Goal: Information Seeking & Learning: Learn about a topic

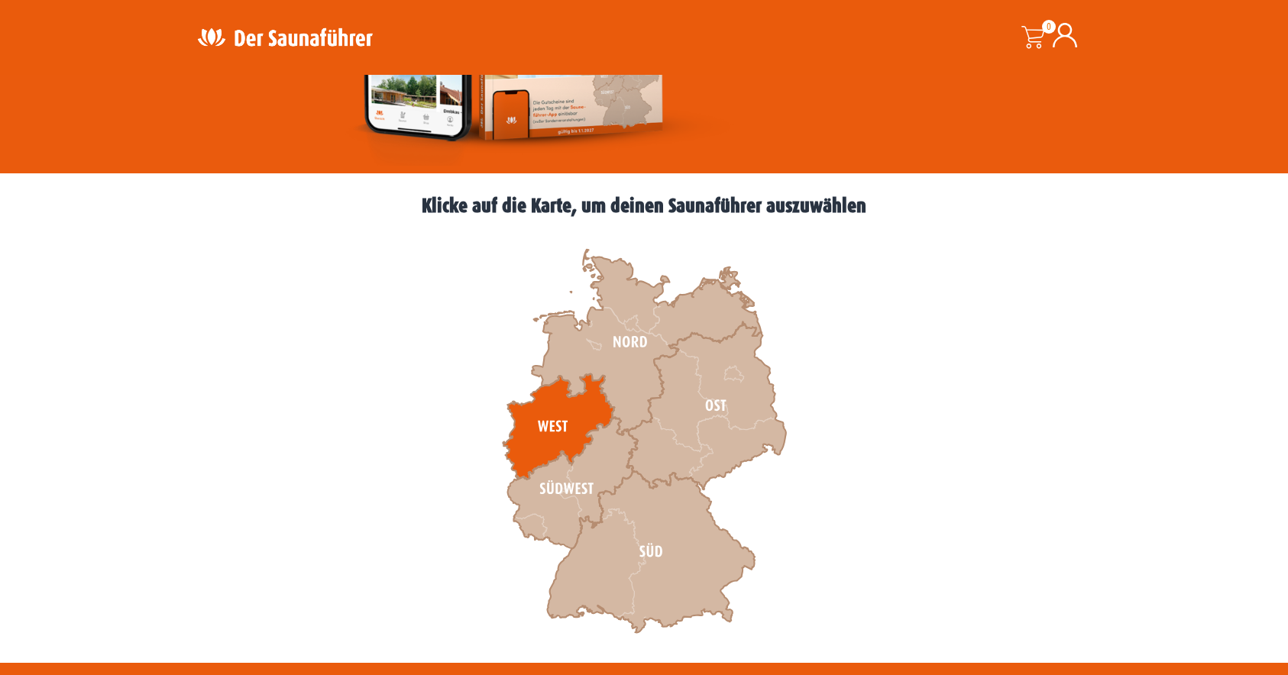
click at [552, 413] on icon at bounding box center [559, 426] width 112 height 105
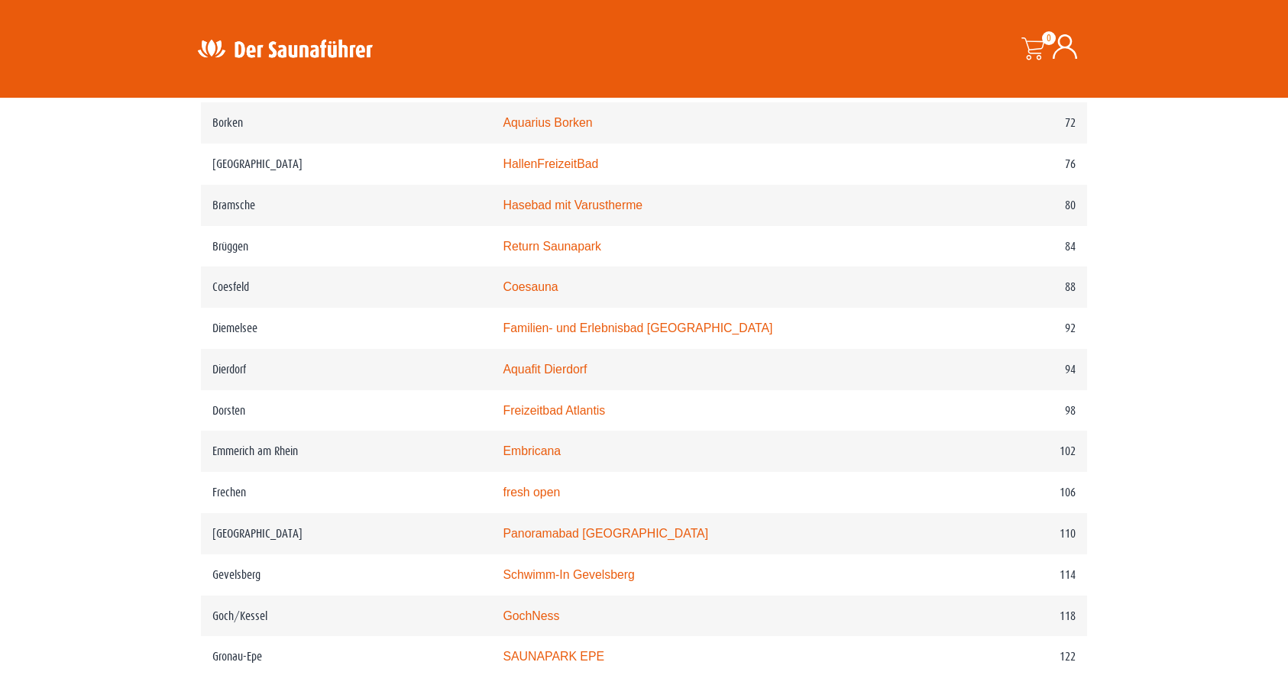
scroll to position [1314, 0]
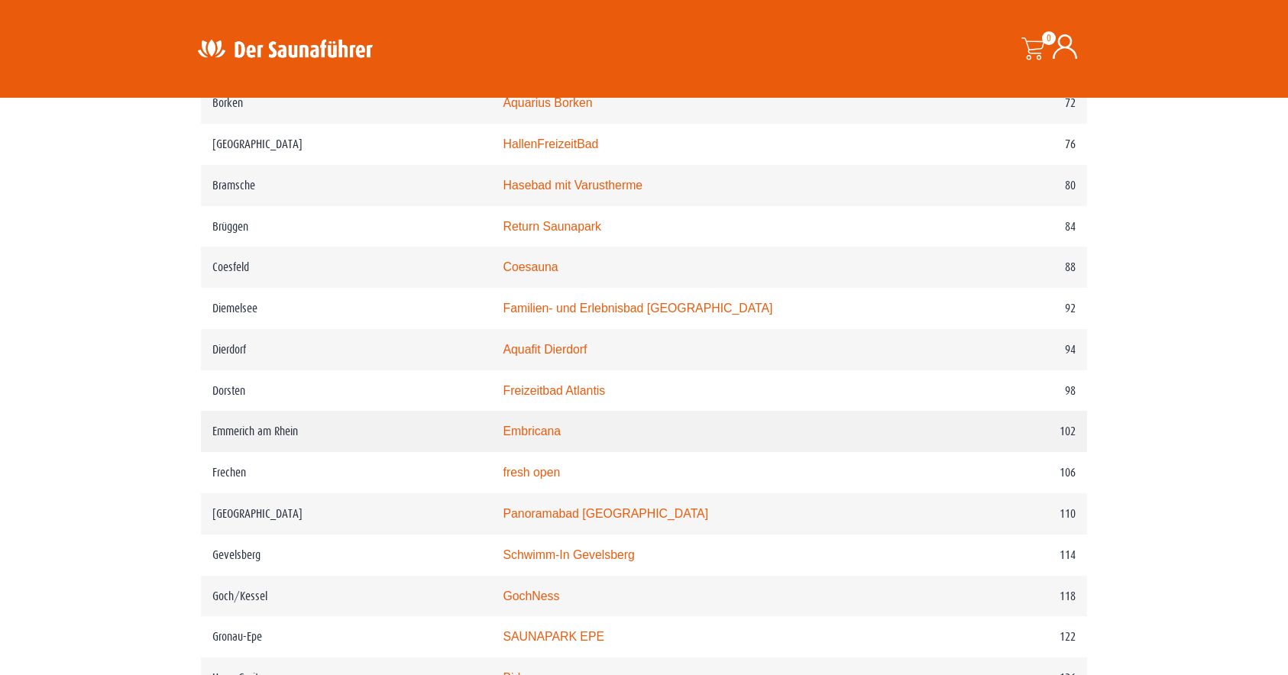
click at [561, 438] on link "Embricana" at bounding box center [532, 431] width 58 height 13
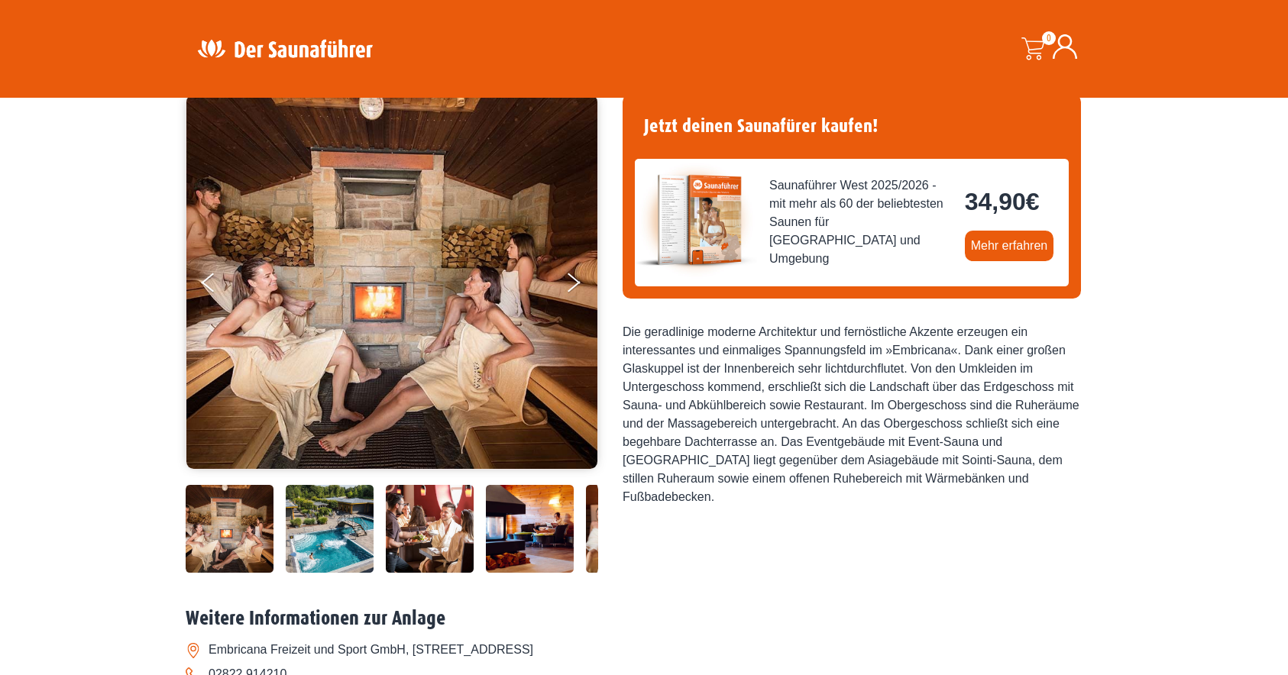
scroll to position [112, 0]
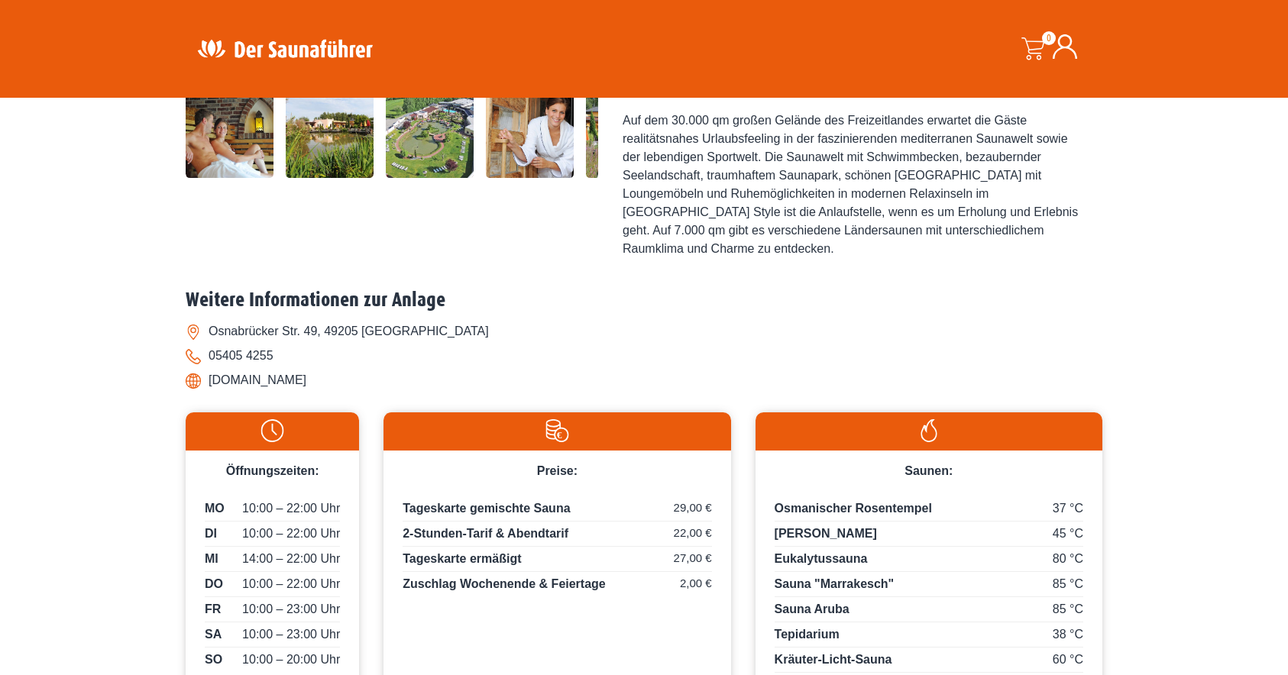
scroll to position [499, 0]
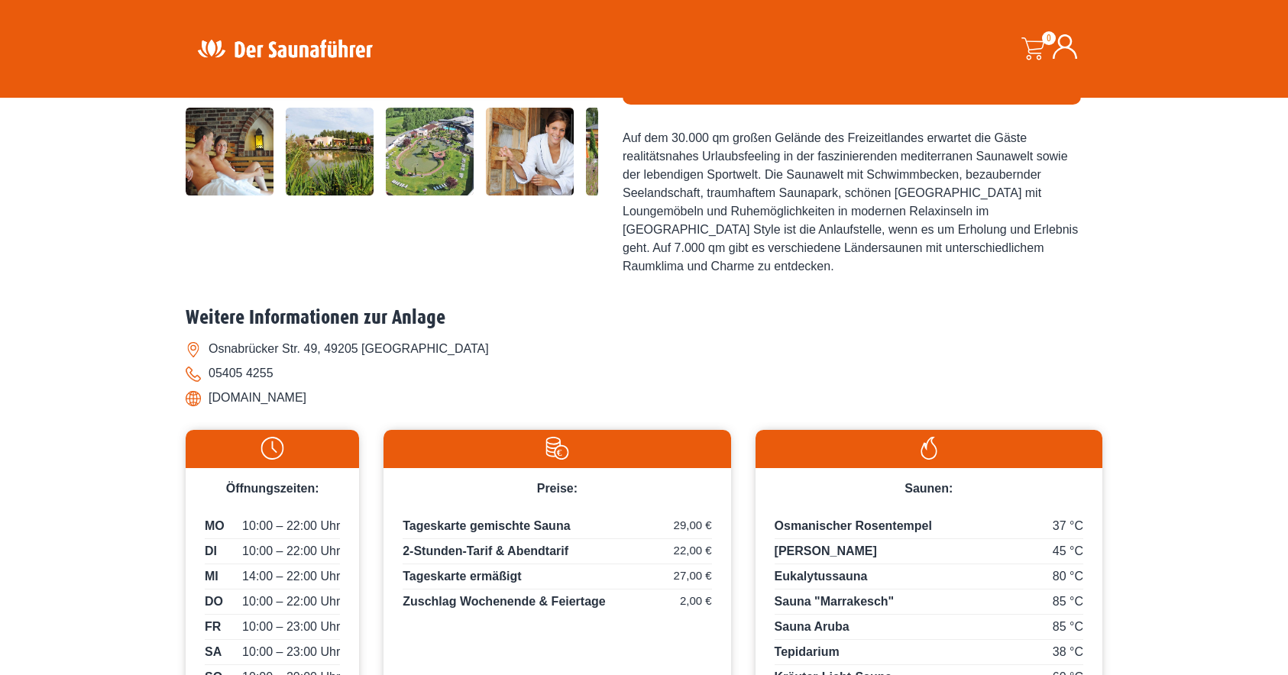
click at [322, 386] on li "[DOMAIN_NAME]" at bounding box center [644, 398] width 917 height 24
click at [322, 386] on li "www.freizeitland-hasbergen.de" at bounding box center [644, 398] width 917 height 24
click at [297, 386] on li "www.freizeitland-hasbergen.de" at bounding box center [644, 398] width 917 height 24
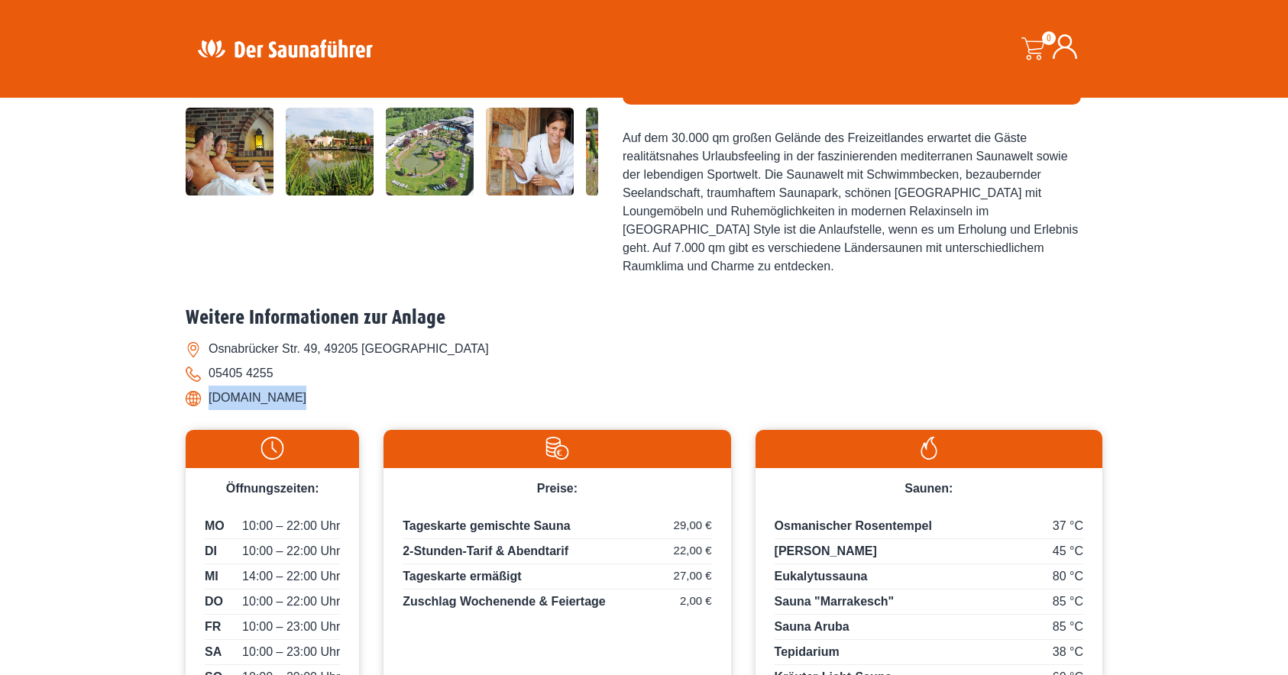
click at [297, 386] on li "www.freizeitland-hasbergen.de" at bounding box center [644, 398] width 917 height 24
click at [481, 386] on li "www.freizeitland-hasbergen.de" at bounding box center [644, 398] width 917 height 24
drag, startPoint x: 394, startPoint y: 346, endPoint x: 208, endPoint y: 342, distance: 186.4
click at [208, 386] on li "www.freizeitland-hasbergen.de" at bounding box center [644, 398] width 917 height 24
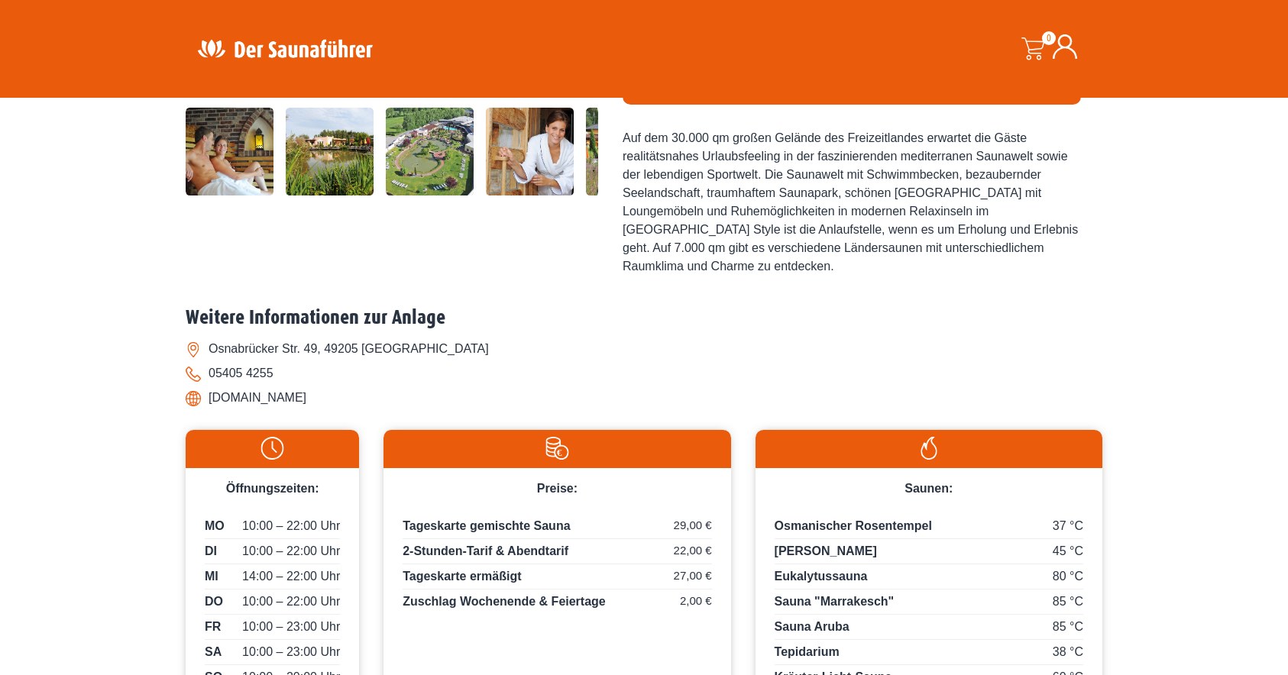
click at [265, 386] on li "www.freizeitland-hasbergen.de" at bounding box center [644, 398] width 917 height 24
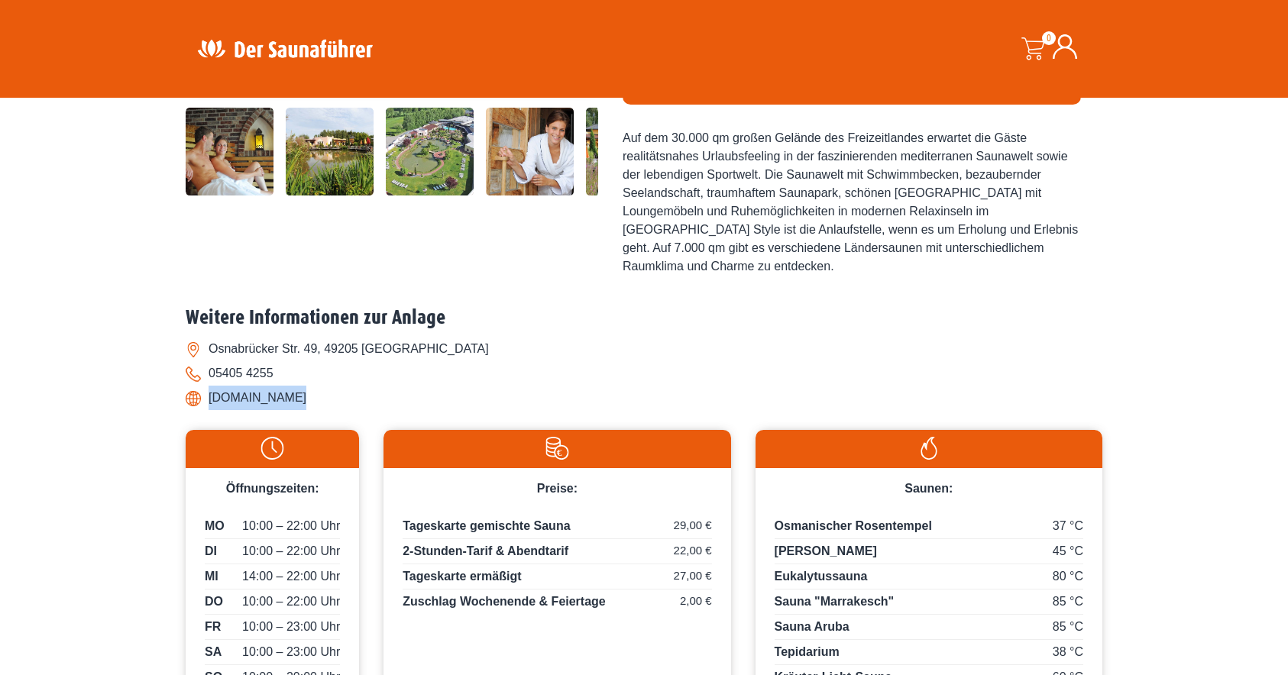
click at [265, 386] on li "www.freizeitland-hasbergen.de" at bounding box center [644, 398] width 917 height 24
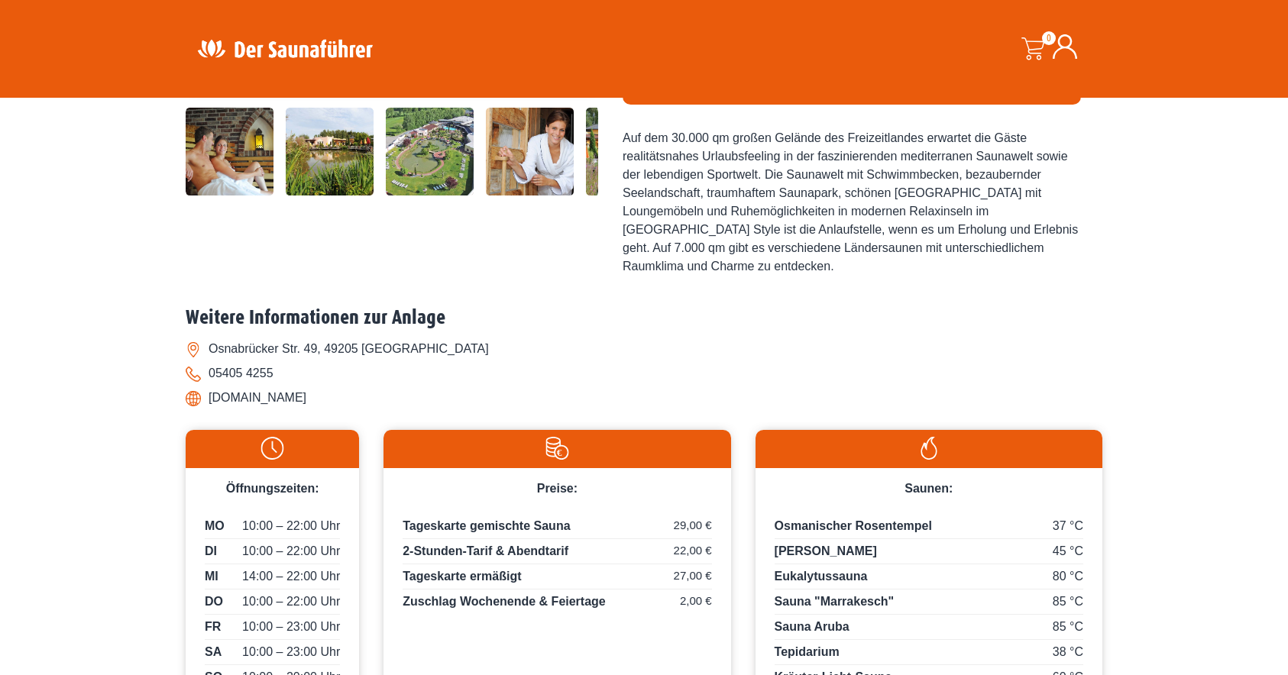
drag, startPoint x: 385, startPoint y: 345, endPoint x: 209, endPoint y: 342, distance: 175.7
click at [209, 386] on li "www.freizeitland-hasbergen.de" at bounding box center [644, 398] width 917 height 24
click at [237, 386] on li "www.freizeitland-hasbergen.de" at bounding box center [644, 398] width 917 height 24
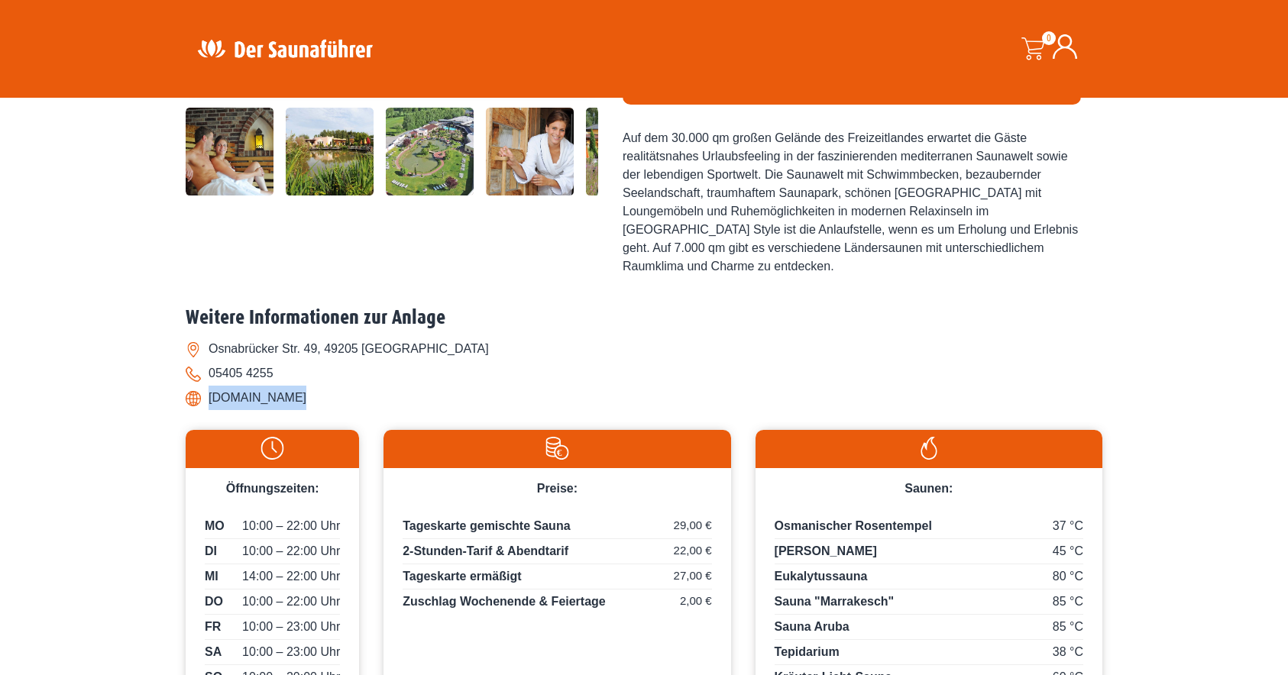
click at [237, 386] on li "www.freizeitland-hasbergen.de" at bounding box center [644, 398] width 917 height 24
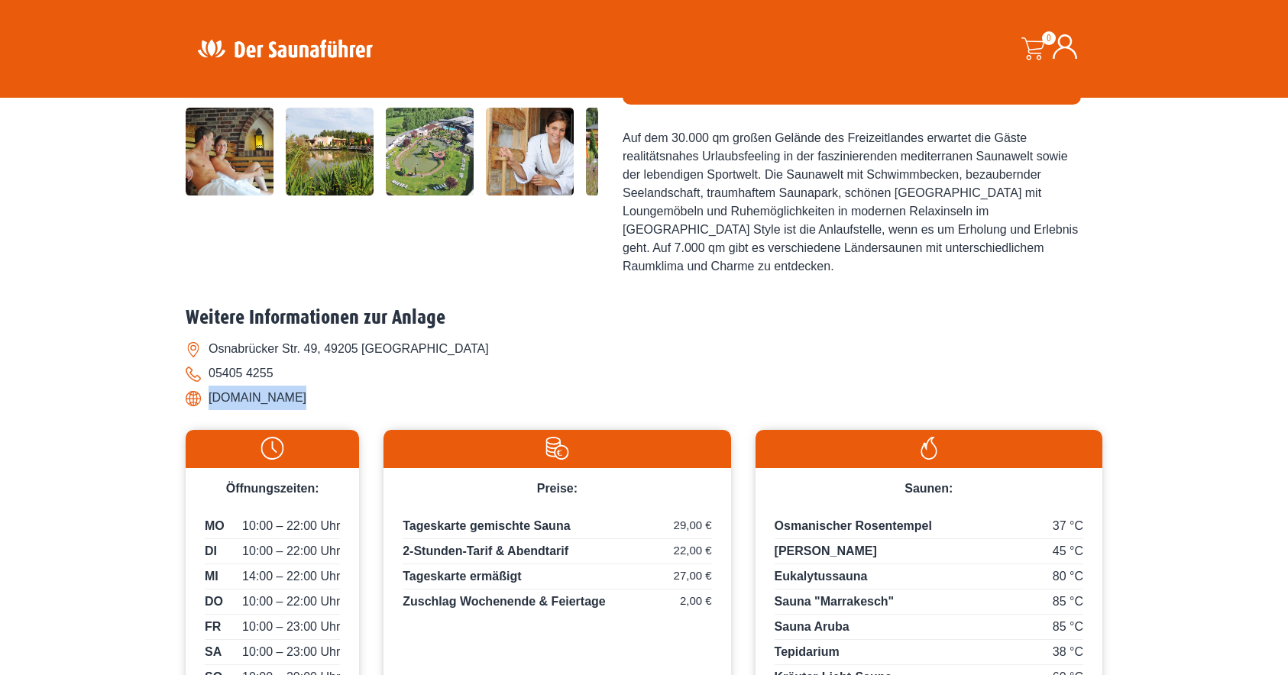
click at [237, 386] on li "www.freizeitland-hasbergen.de" at bounding box center [644, 398] width 917 height 24
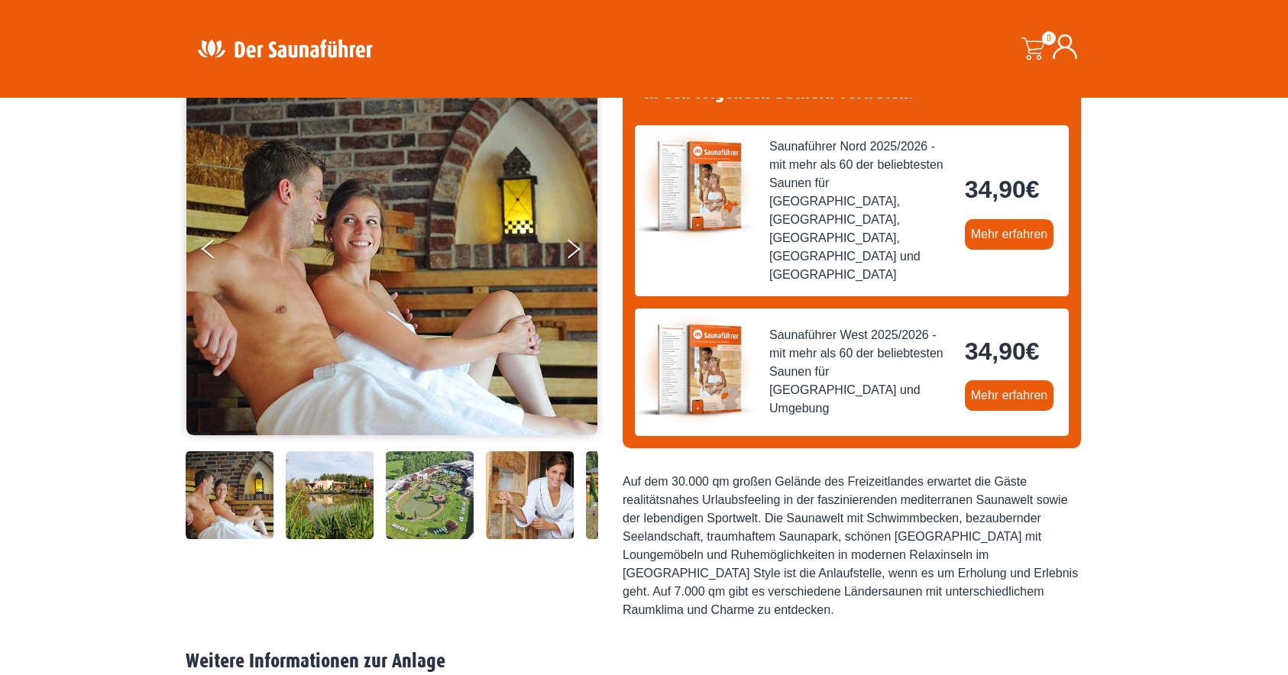
scroll to position [0, 0]
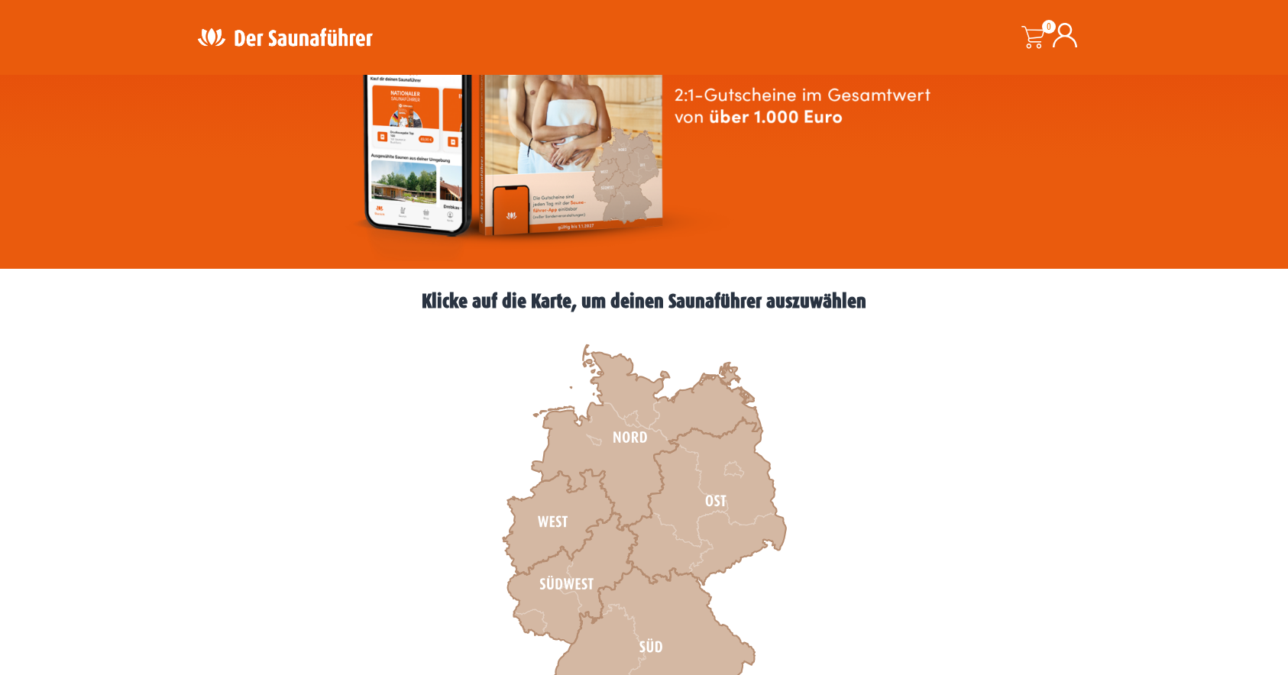
scroll to position [508, 0]
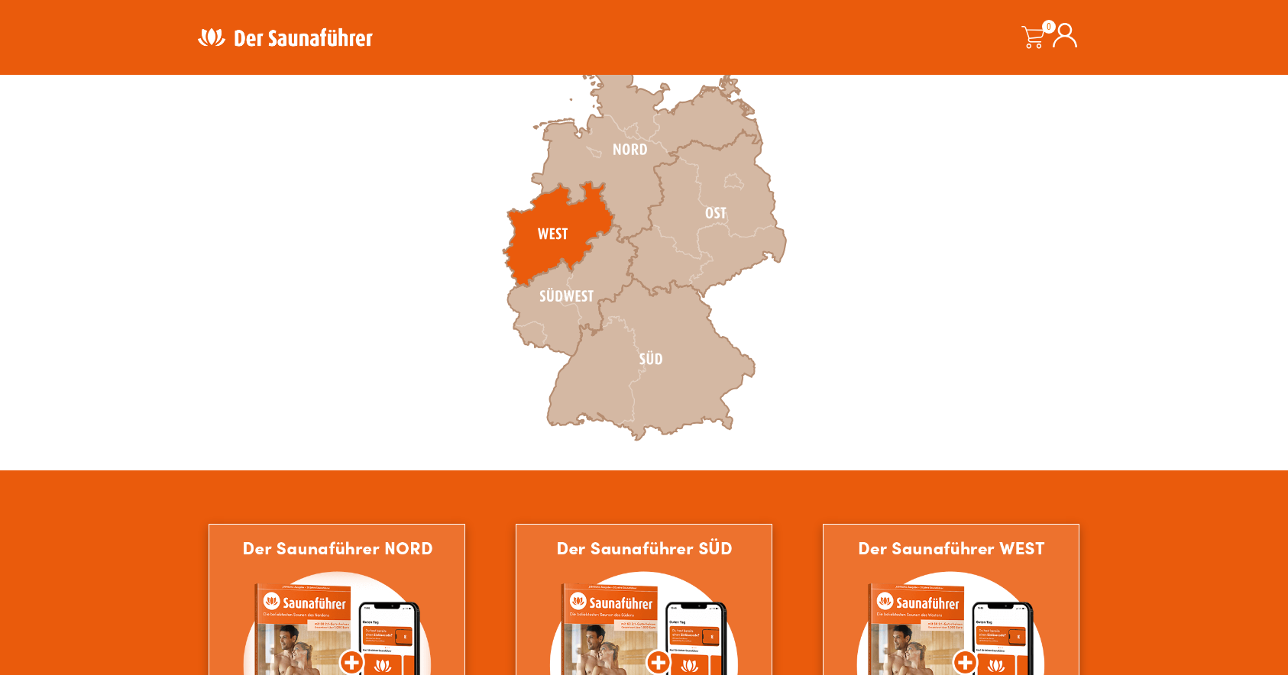
click at [535, 216] on icon at bounding box center [559, 234] width 112 height 105
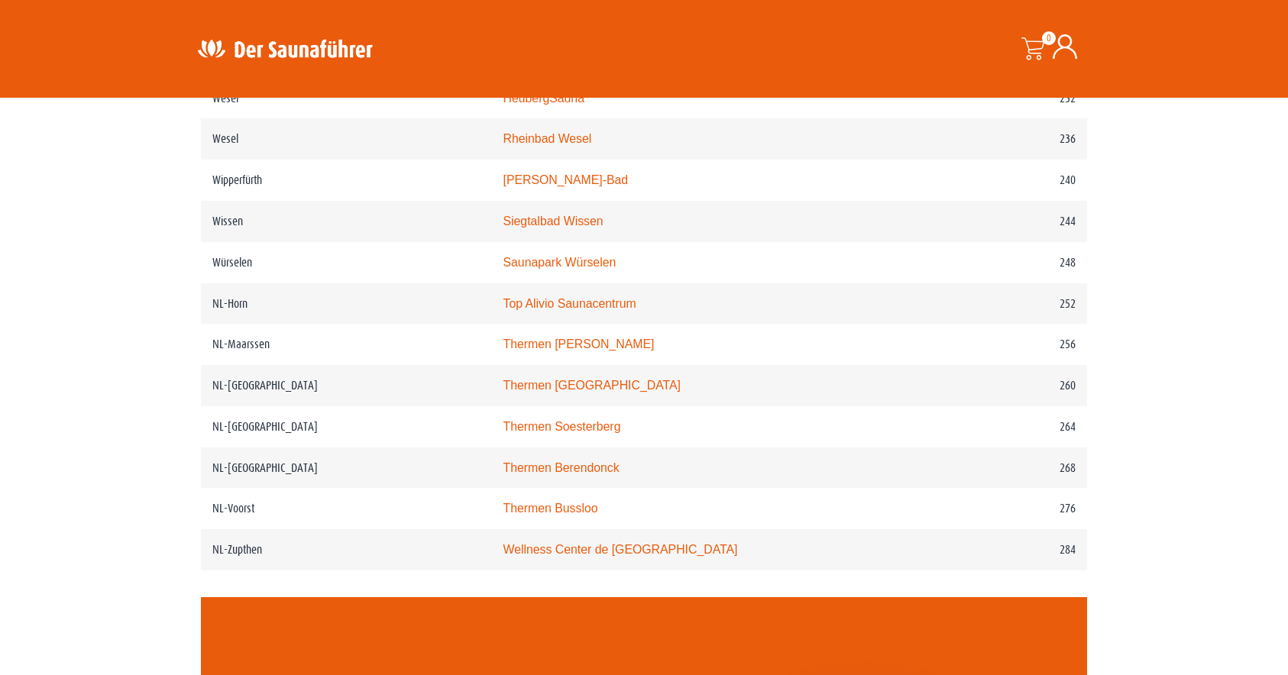
scroll to position [3002, 0]
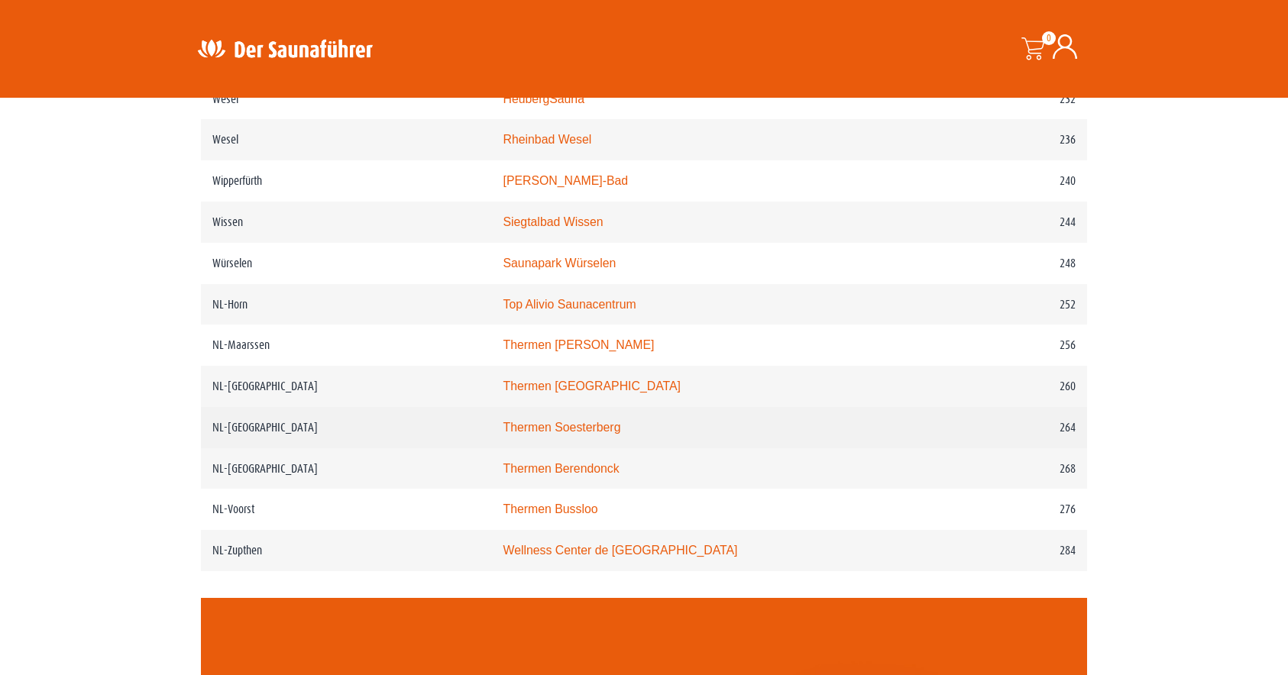
click at [588, 434] on link "Thermen Soesterberg" at bounding box center [562, 427] width 118 height 13
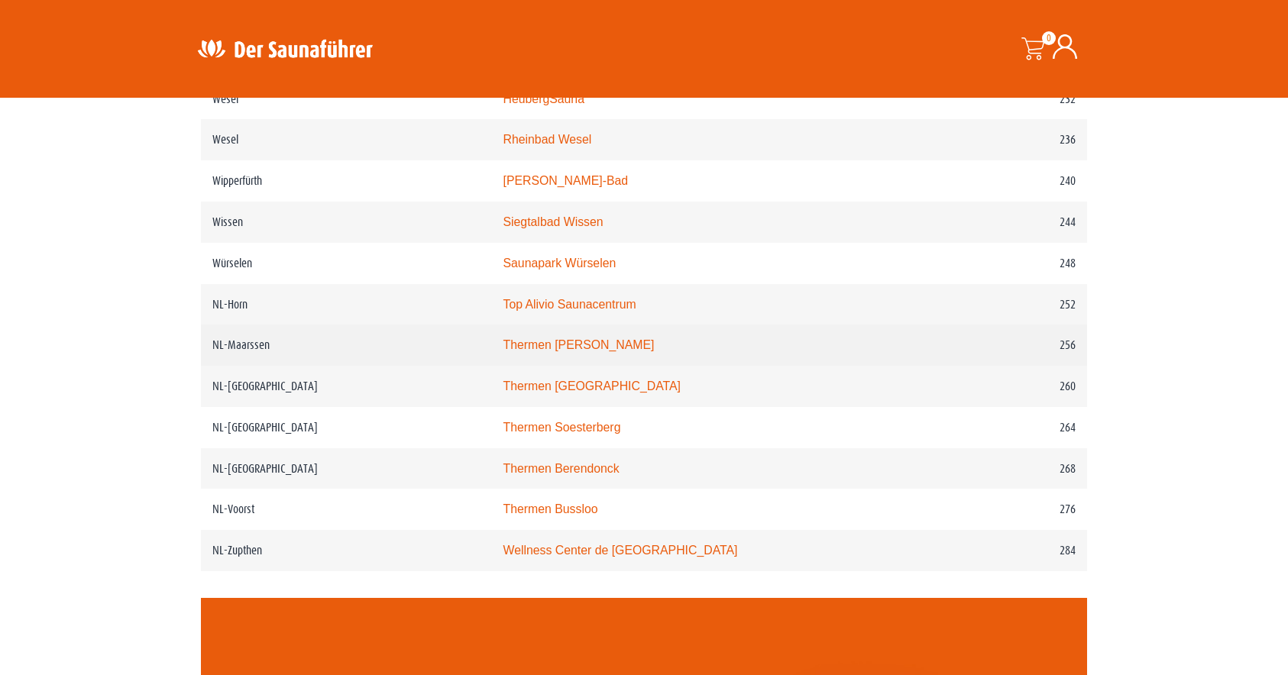
click at [583, 351] on link "Thermen Maarssen" at bounding box center [578, 344] width 151 height 13
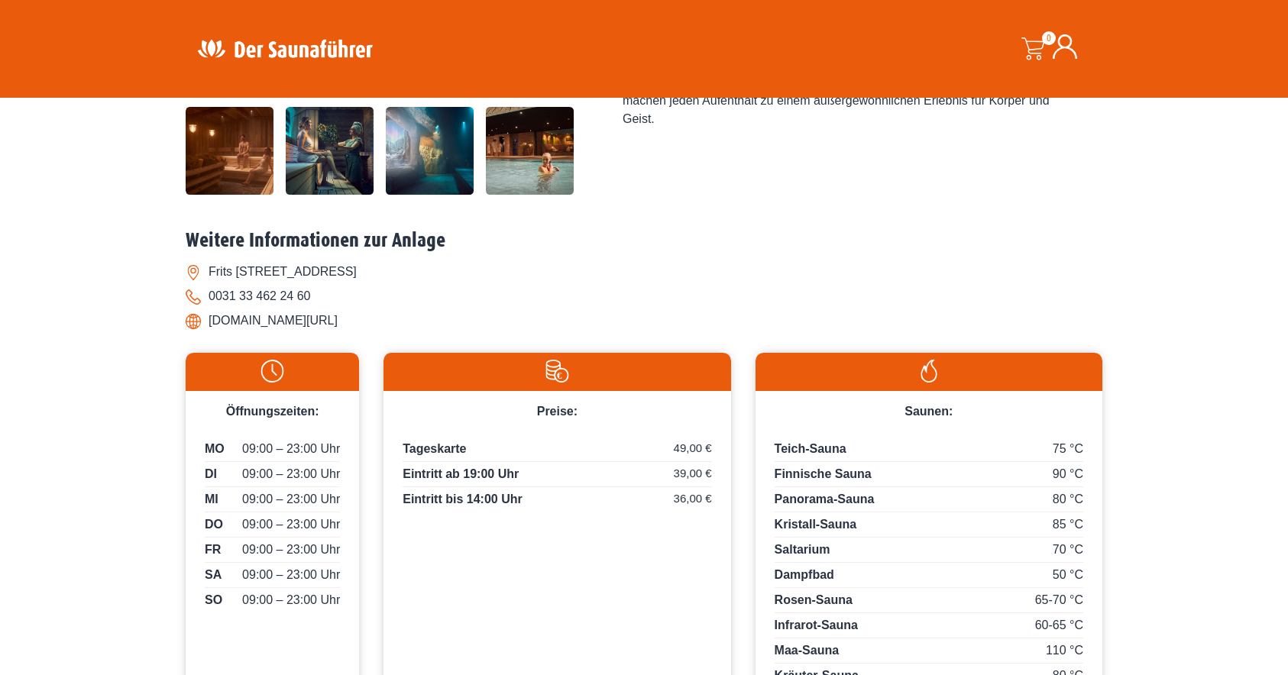
scroll to position [490, 0]
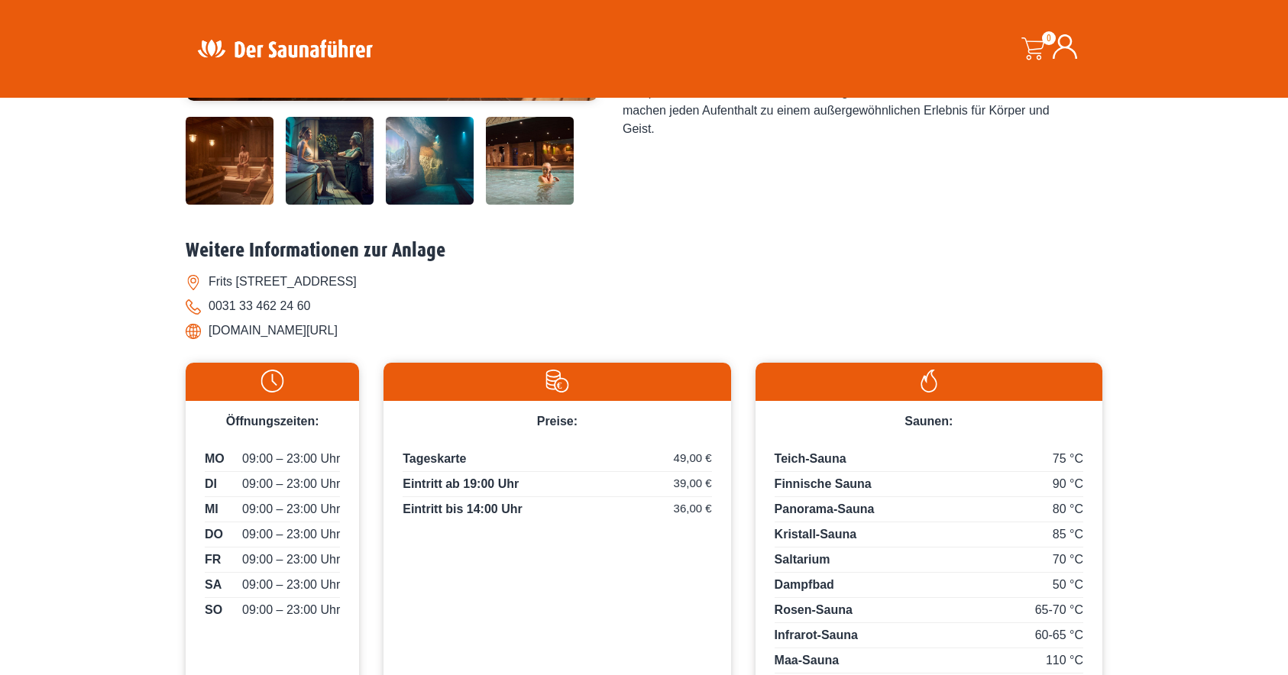
drag, startPoint x: 442, startPoint y: 282, endPoint x: 207, endPoint y: 286, distance: 234.6
click at [207, 286] on li "Frits [STREET_ADDRESS]" at bounding box center [644, 282] width 917 height 24
click at [438, 333] on li "[DOMAIN_NAME][URL]" at bounding box center [644, 331] width 917 height 24
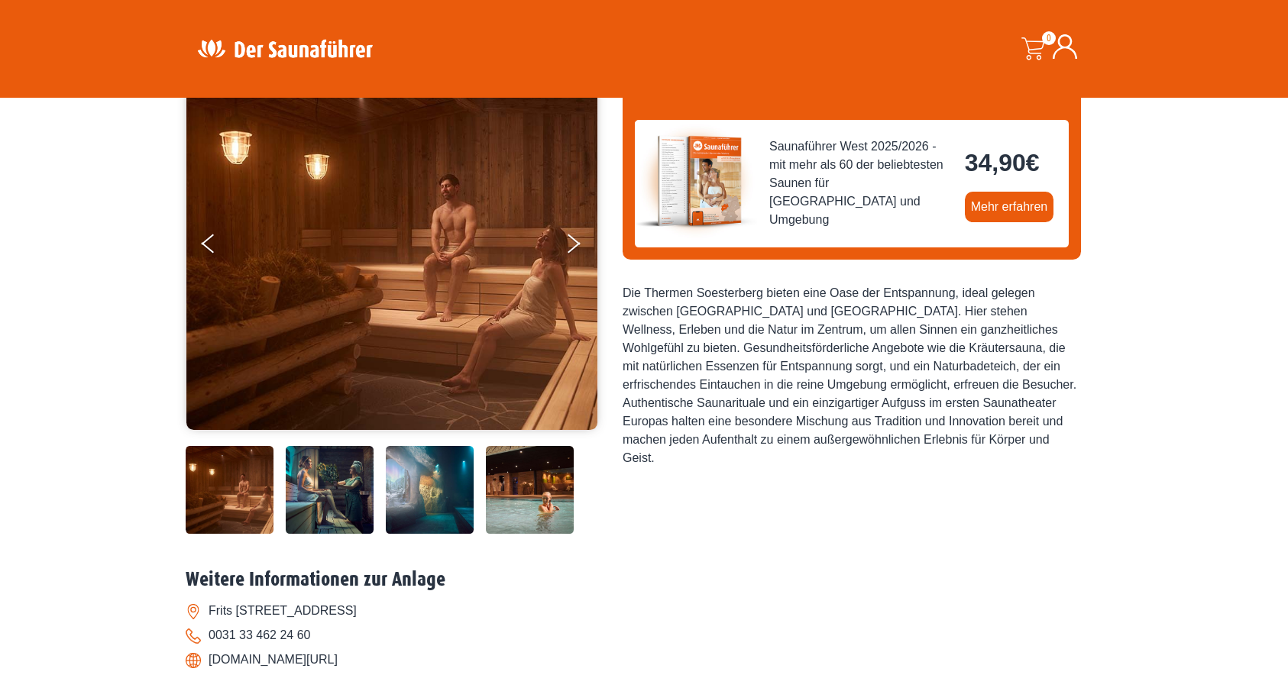
scroll to position [0, 0]
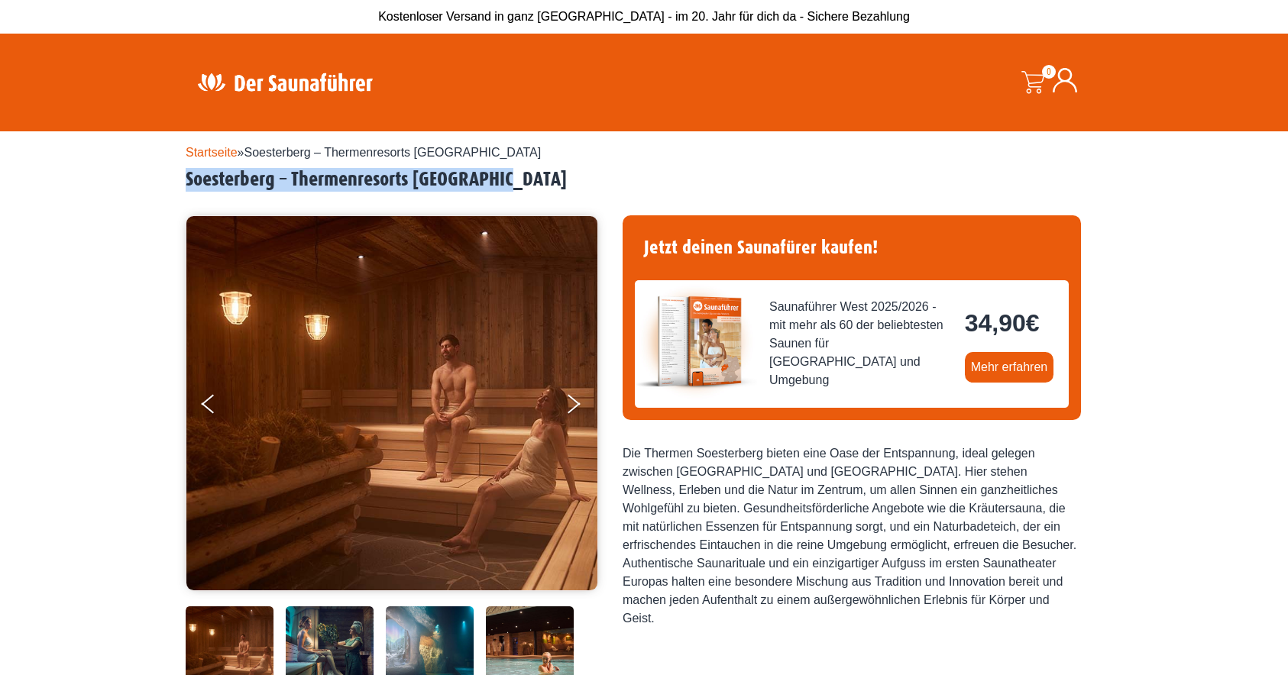
drag, startPoint x: 530, startPoint y: 177, endPoint x: 183, endPoint y: 183, distance: 346.9
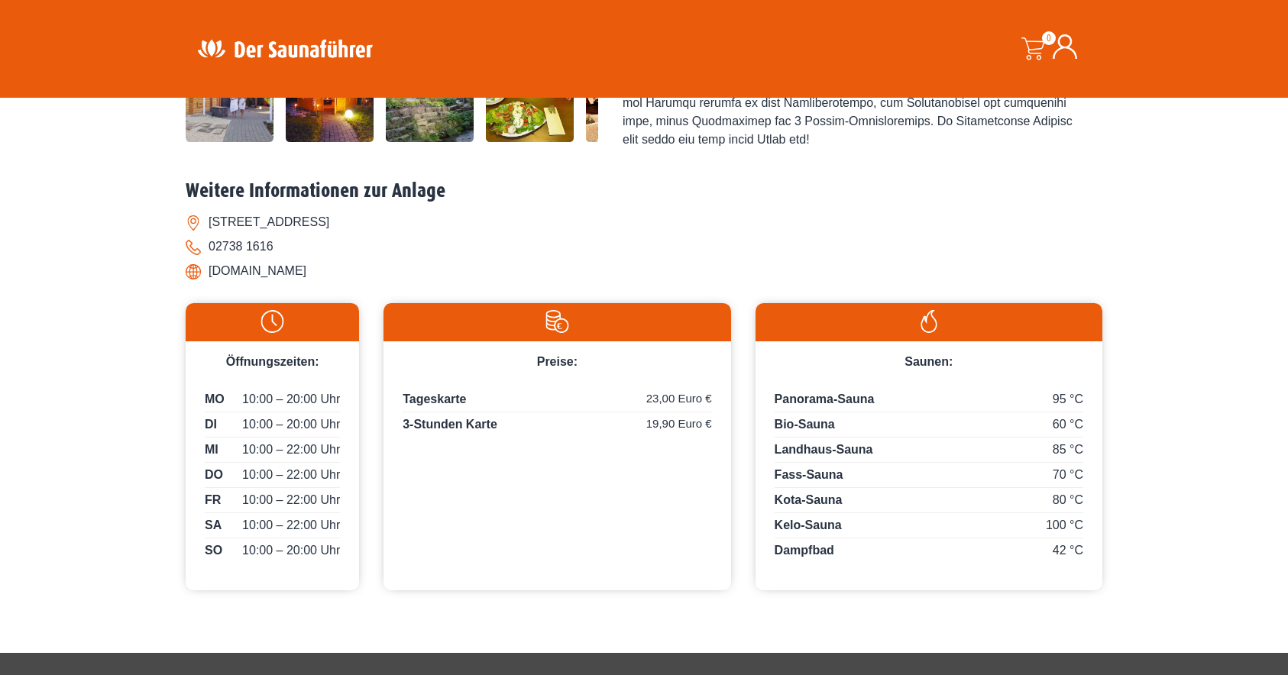
scroll to position [553, 0]
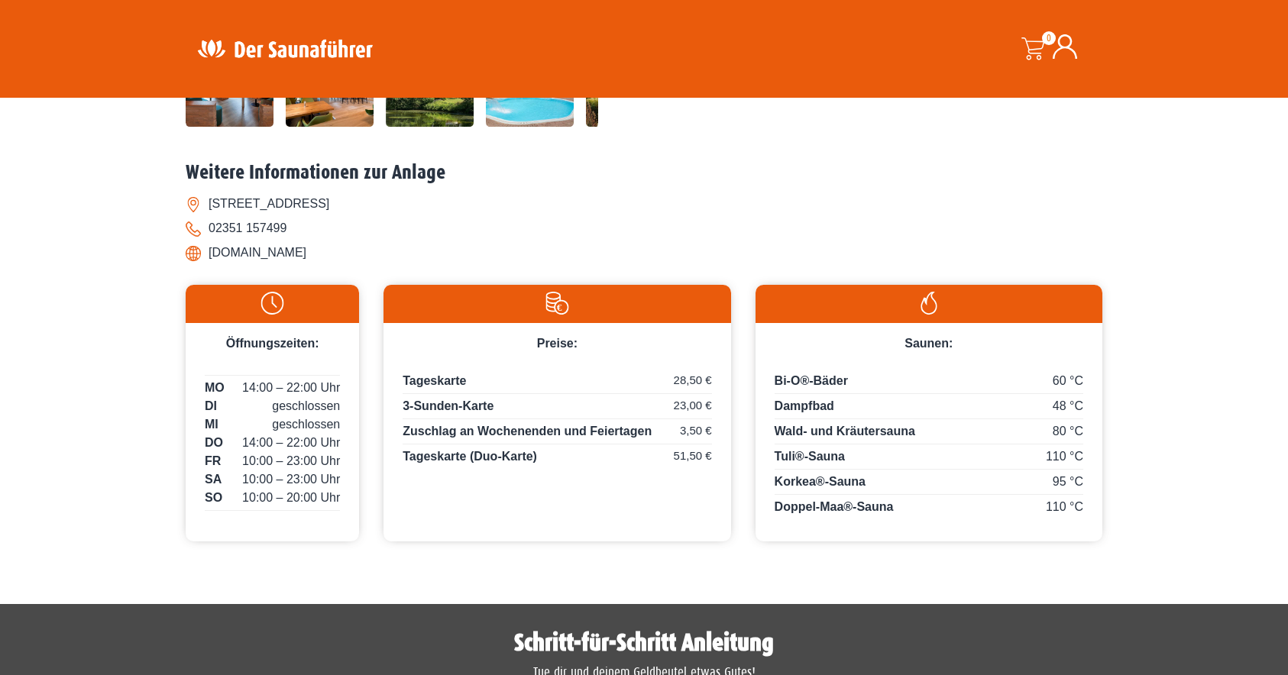
scroll to position [573, 0]
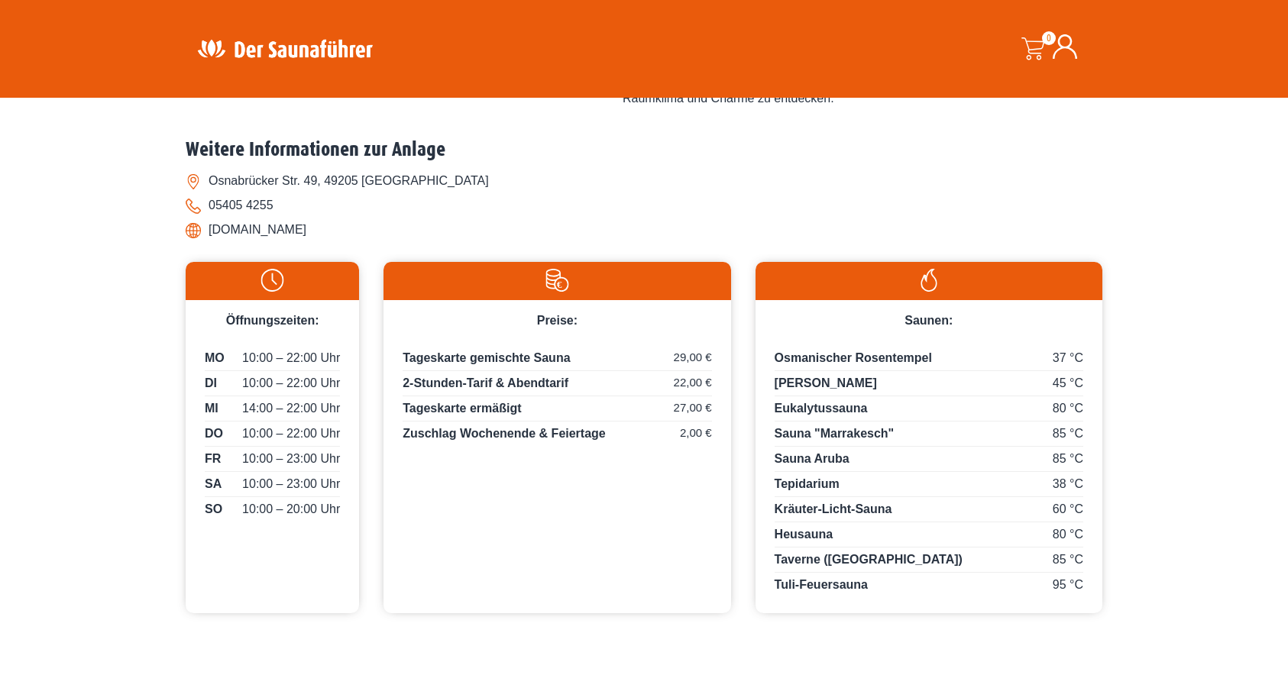
scroll to position [670, 0]
